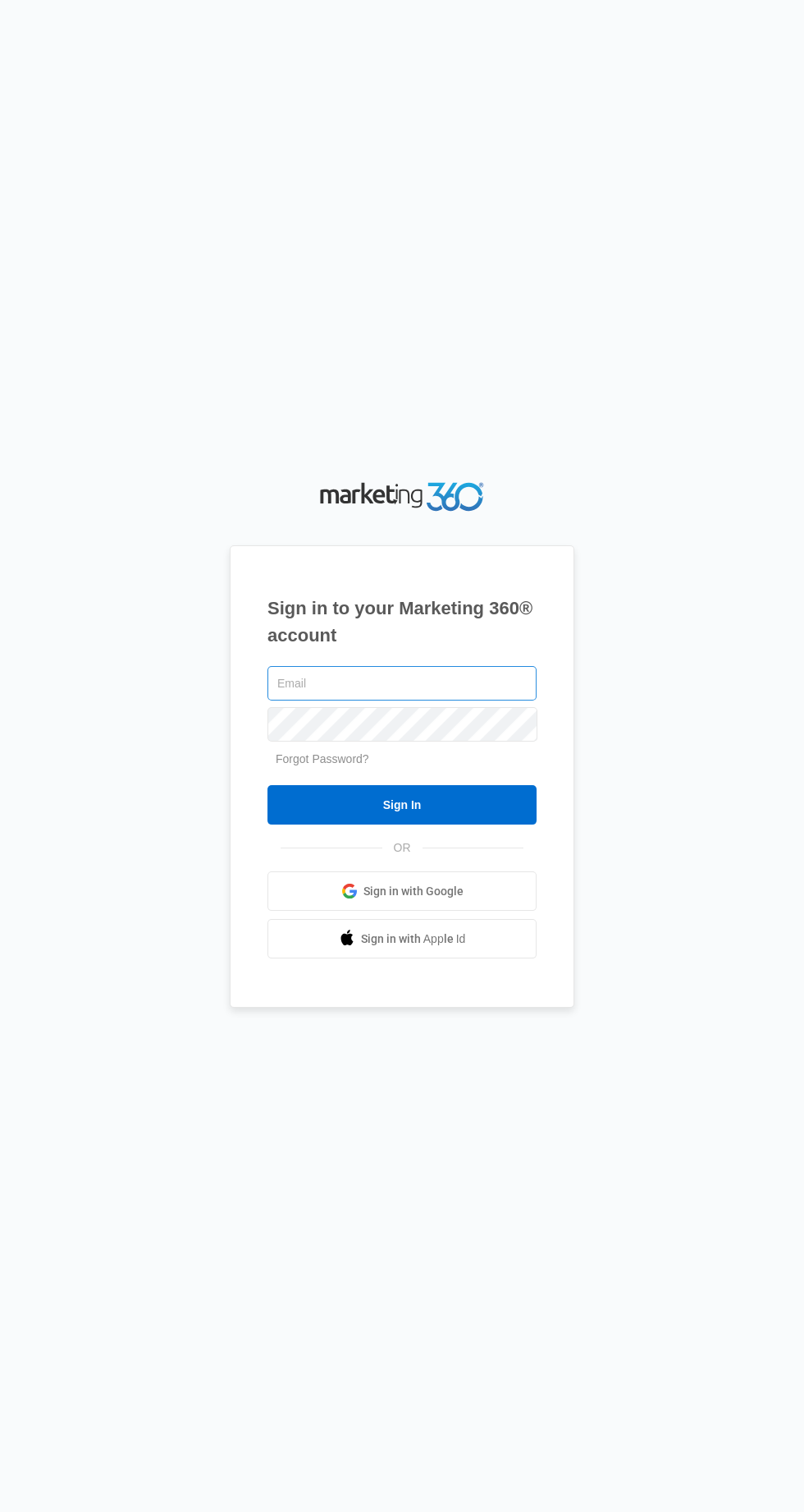
click at [446, 700] on input "text" at bounding box center [402, 683] width 269 height 34
type input "[EMAIL_ADDRESS][DOMAIN_NAME]"
click at [268, 785] on input "Sign In" at bounding box center [402, 804] width 269 height 39
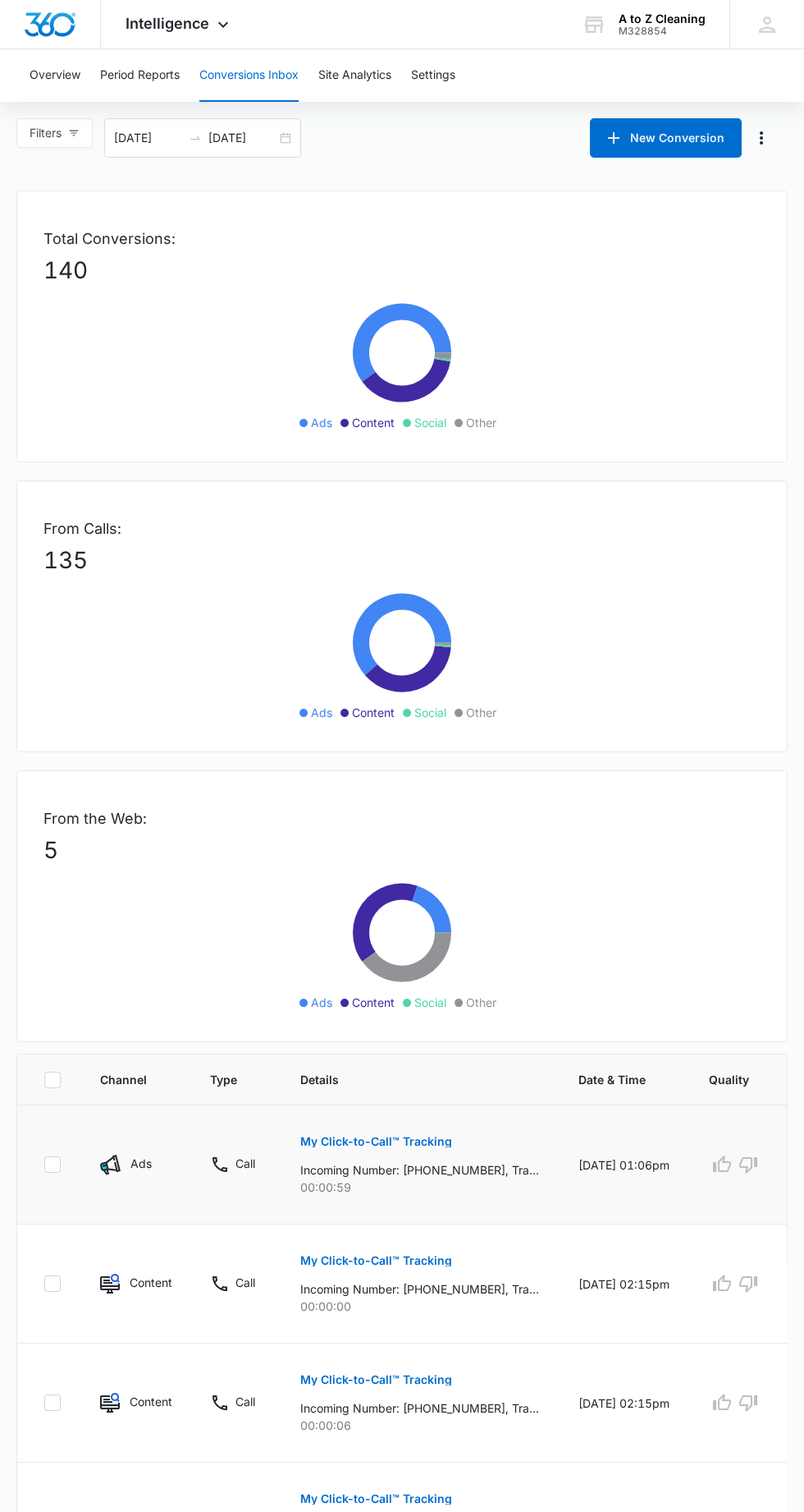
click at [433, 1139] on p "My Click-to-Call™ Tracking" at bounding box center [376, 1141] width 152 height 11
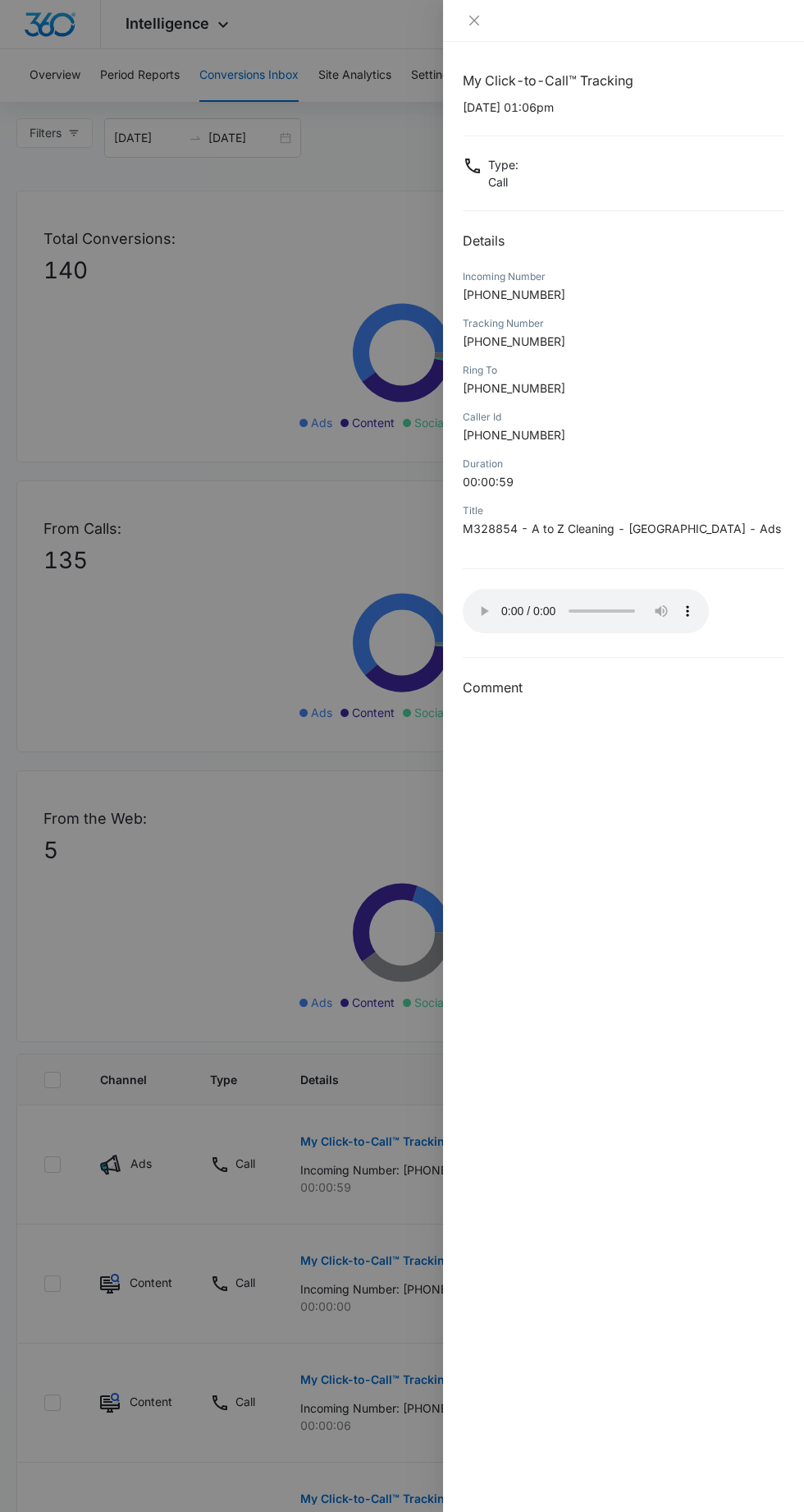
click at [491, 773] on div "My Click-to-Call™ Tracking [DATE] 01:06pm Type : Call Details Incoming Number […" at bounding box center [623, 776] width 361 height 1469
click at [463, 20] on button "Close" at bounding box center [474, 20] width 23 height 15
